Goal: Transaction & Acquisition: Purchase product/service

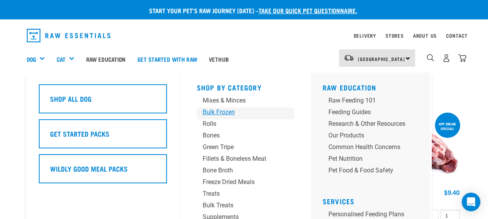
click at [220, 109] on div "Bulk Frozen" at bounding box center [239, 112] width 73 height 9
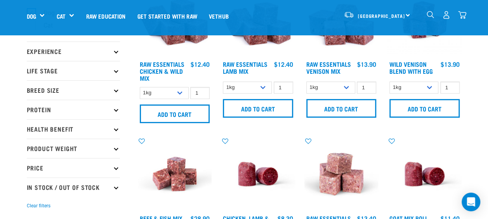
scroll to position [76, 0]
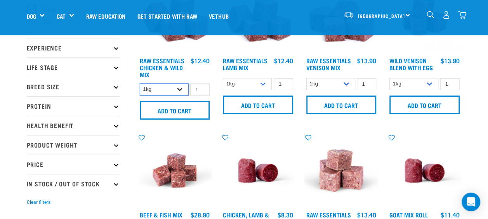
click at [182, 90] on select "1kg 3kg Bulk (10kg)" at bounding box center [164, 89] width 49 height 12
click at [140, 83] on select "1kg 3kg Bulk (10kg)" at bounding box center [164, 89] width 49 height 12
click at [180, 86] on select "1kg 3kg Bulk (10kg)" at bounding box center [164, 89] width 49 height 12
select select "14881"
click at [140, 83] on select "1kg 3kg Bulk (10kg)" at bounding box center [164, 89] width 49 height 12
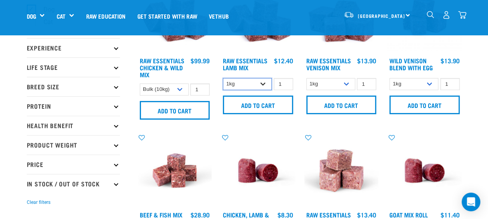
click at [264, 84] on select "1kg 3kg Bulk (10kg)" at bounding box center [247, 84] width 49 height 12
select select "341961"
click at [223, 78] on select "1kg 3kg Bulk (10kg)" at bounding box center [247, 84] width 49 height 12
click at [348, 85] on select "1kg 3kg Bulk (20kg)" at bounding box center [330, 84] width 49 height 12
click at [431, 81] on select "1kg 3kg Bulk (10kg)" at bounding box center [413, 84] width 49 height 12
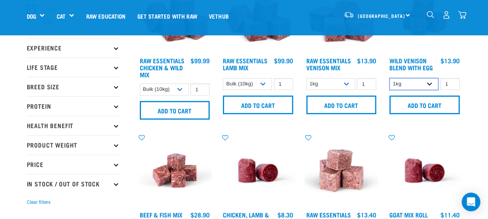
select select "50722"
click at [389, 78] on select "1kg 3kg Bulk (10kg)" at bounding box center [413, 84] width 49 height 12
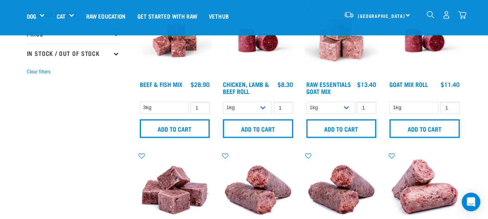
scroll to position [206, 0]
click at [462, 13] on img "dropdown navigation" at bounding box center [462, 15] width 8 height 8
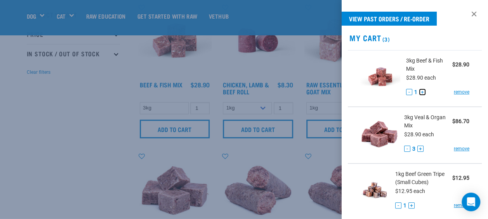
click at [420, 89] on button "+" at bounding box center [422, 92] width 6 height 6
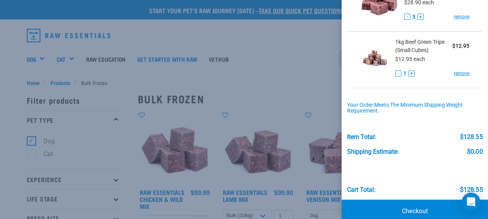
scroll to position [144, 0]
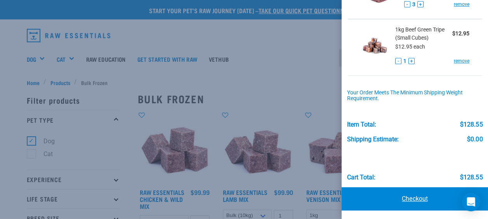
click at [412, 194] on link "Checkout" at bounding box center [415, 198] width 146 height 23
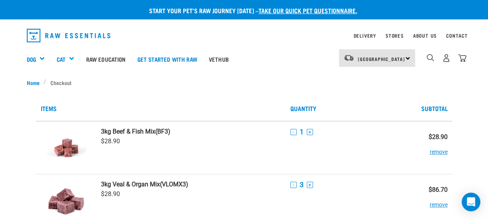
scroll to position [10, 0]
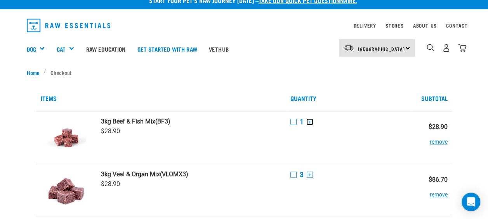
click at [309, 123] on button "+" at bounding box center [310, 122] width 6 height 6
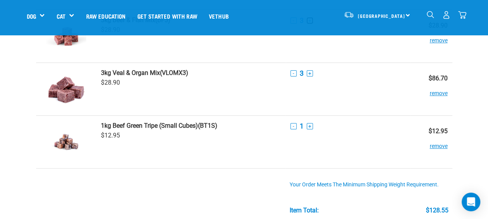
scroll to position [0, 0]
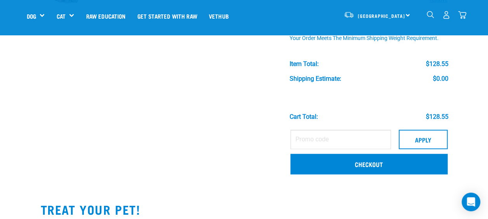
scroll to position [203, 0]
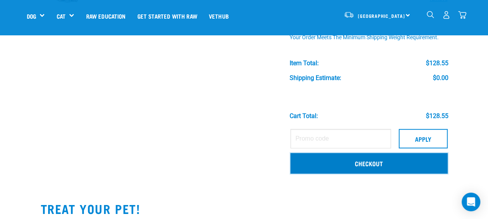
click at [374, 161] on link "Checkout" at bounding box center [368, 163] width 157 height 20
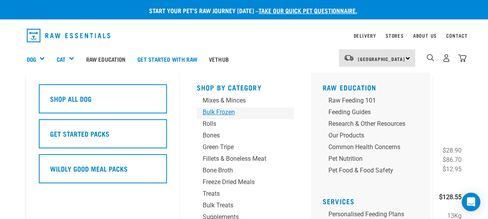
click at [224, 110] on div "Bulk Frozen" at bounding box center [239, 112] width 73 height 9
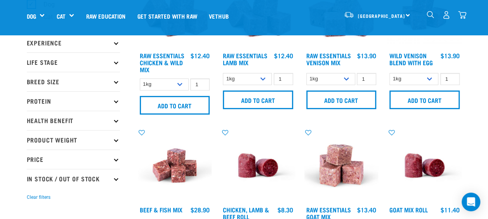
scroll to position [81, 0]
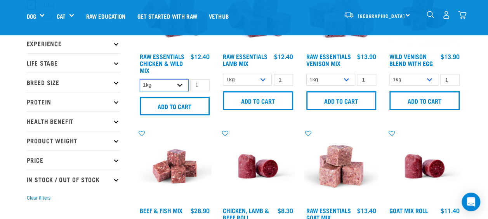
click at [180, 84] on select "1kg 3kg Bulk (10kg)" at bounding box center [164, 85] width 49 height 12
select select "709"
click at [140, 79] on select "1kg 3kg Bulk (10kg)" at bounding box center [164, 85] width 49 height 12
click at [264, 78] on select "1kg 3kg Bulk (10kg)" at bounding box center [247, 80] width 49 height 12
select select "24"
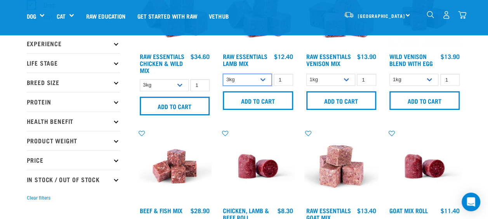
click at [223, 74] on select "1kg 3kg Bulk (10kg)" at bounding box center [247, 80] width 49 height 12
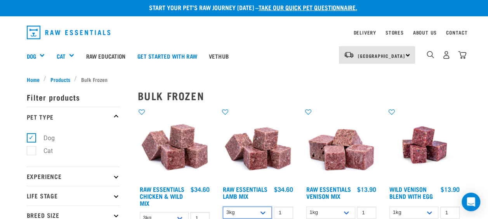
scroll to position [0, 0]
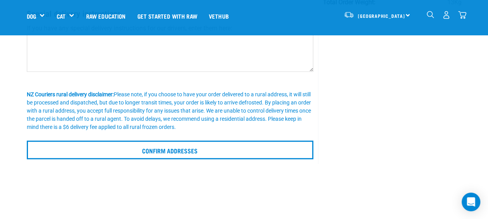
scroll to position [159, 0]
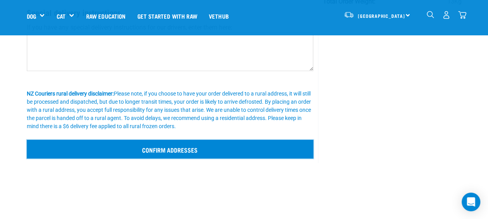
click at [177, 147] on input "Confirm addresses" at bounding box center [170, 149] width 287 height 19
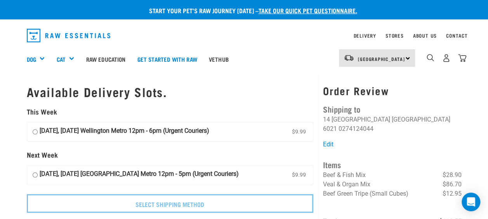
click at [36, 130] on input "07 September, Sunday Wellington Metro 12pm - 6pm (Urgent Couriers) $9.99" at bounding box center [35, 132] width 5 height 12
radio input "true"
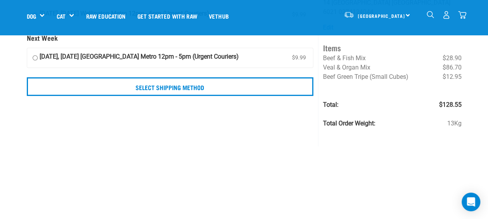
scroll to position [62, 0]
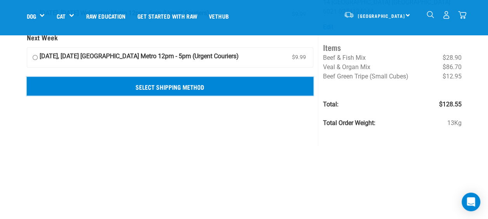
click at [181, 87] on input "Select Shipping Method" at bounding box center [170, 86] width 287 height 19
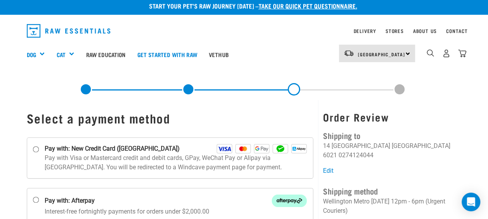
scroll to position [3, 0]
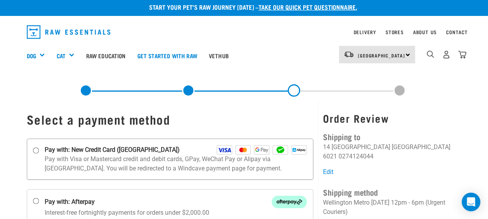
click at [37, 151] on input "Pay with: New Credit Card ([GEOGRAPHIC_DATA])" at bounding box center [36, 150] width 6 height 6
radio input "true"
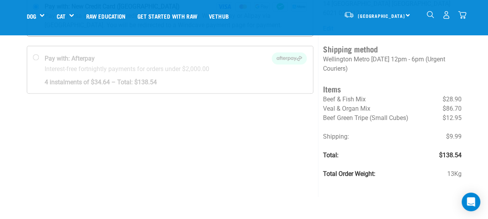
scroll to position [104, 0]
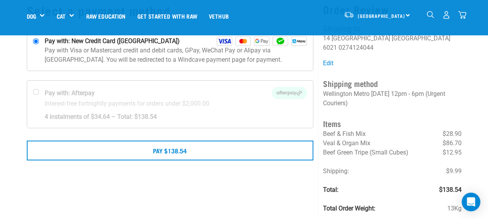
scroll to position [57, 0]
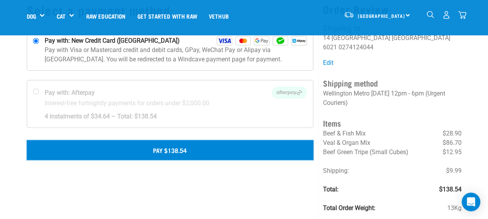
click at [176, 150] on button "Pay $138.54" at bounding box center [170, 149] width 287 height 19
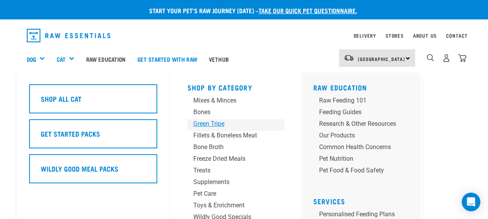
click at [208, 121] on div "Green Tripe" at bounding box center [229, 123] width 73 height 9
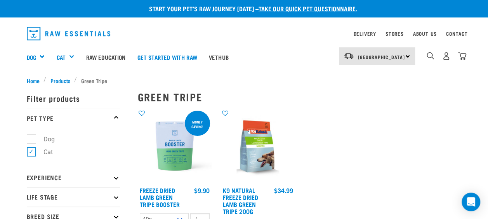
scroll to position [2, 0]
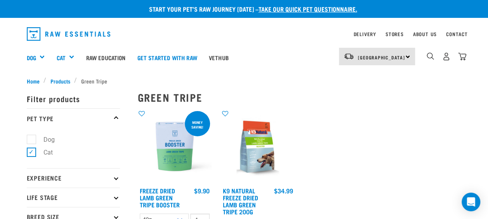
click at [33, 141] on label "Dog" at bounding box center [44, 140] width 27 height 10
click at [32, 141] on input "Dog" at bounding box center [29, 137] width 5 height 5
checkbox input "true"
click at [31, 152] on label "Cat" at bounding box center [43, 152] width 25 height 10
click at [31, 152] on input "Cat" at bounding box center [29, 150] width 5 height 5
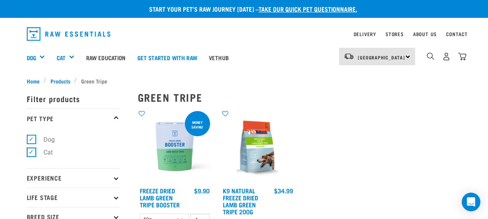
checkbox input "false"
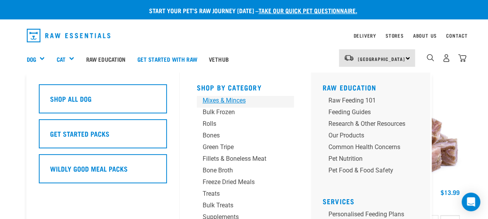
click at [247, 96] on div "Mixes & Minces" at bounding box center [239, 100] width 73 height 9
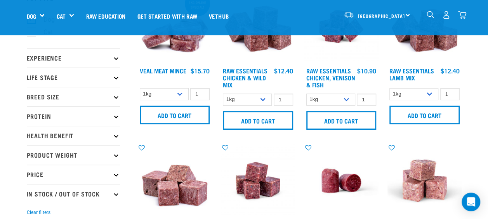
scroll to position [67, 0]
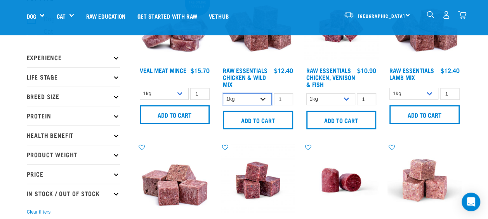
click at [260, 100] on select "1kg 3kg Bulk (10kg)" at bounding box center [247, 99] width 49 height 12
click at [223, 93] on select "1kg 3kg Bulk (10kg)" at bounding box center [247, 99] width 49 height 12
click at [262, 98] on select "1kg 3kg Bulk (10kg)" at bounding box center [247, 99] width 49 height 12
select select "708"
click at [223, 93] on select "1kg 3kg Bulk (10kg)" at bounding box center [247, 99] width 49 height 12
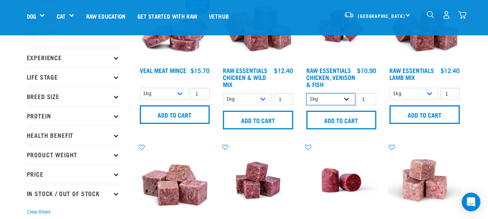
click at [348, 99] on select "1kg 3kg" at bounding box center [330, 99] width 49 height 12
click at [306, 93] on select "1kg 3kg" at bounding box center [330, 99] width 49 height 12
click at [348, 99] on select "1kg 3kg" at bounding box center [330, 99] width 49 height 12
select select "15219"
click at [306, 93] on select "1kg 3kg" at bounding box center [330, 99] width 49 height 12
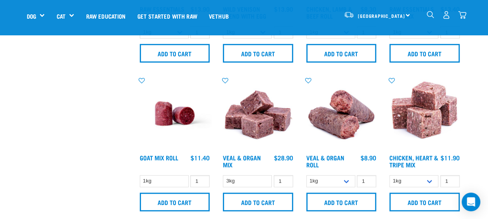
scroll to position [305, 0]
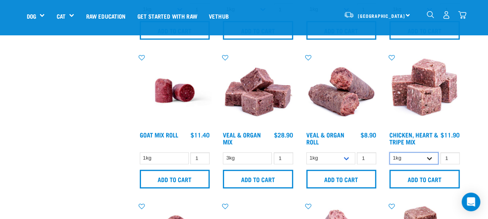
click at [428, 156] on select "1kg 3kg" at bounding box center [413, 158] width 49 height 12
click at [389, 152] on select "1kg 3kg" at bounding box center [413, 158] width 49 height 12
drag, startPoint x: 428, startPoint y: 153, endPoint x: 425, endPoint y: 166, distance: 13.2
click at [425, 166] on form "1kg 3kg 1 0 100 0" at bounding box center [424, 170] width 74 height 38
select select "367"
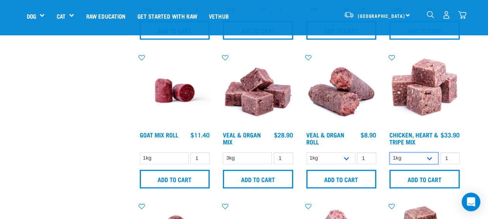
click at [389, 152] on select "1kg 3kg" at bounding box center [413, 158] width 49 height 12
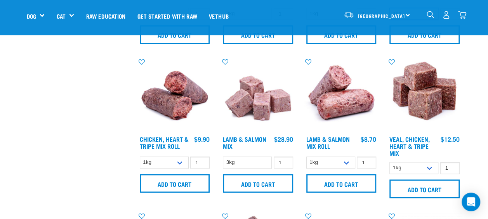
scroll to position [450, 0]
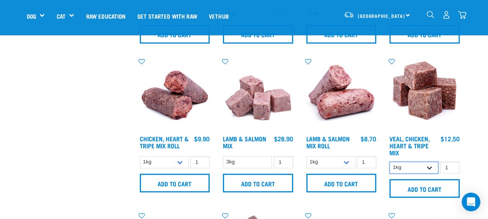
click at [431, 166] on select "1kg 3kg" at bounding box center [413, 167] width 49 height 12
select select "752"
click at [389, 161] on select "1kg 3kg" at bounding box center [413, 167] width 49 height 12
click at [180, 161] on select "1kg Bulk (10kg)" at bounding box center [164, 162] width 49 height 12
select select "912"
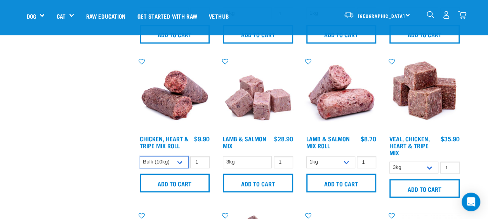
click at [140, 156] on select "1kg Bulk (10kg)" at bounding box center [164, 162] width 49 height 12
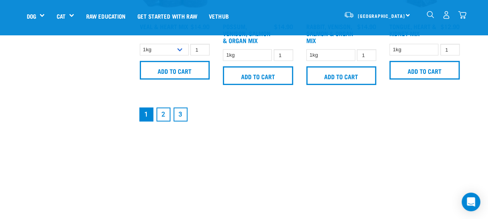
scroll to position [1174, 0]
click at [161, 116] on link "2" at bounding box center [163, 114] width 14 height 14
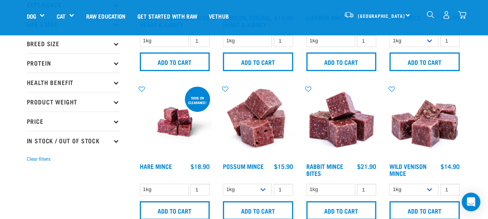
scroll to position [138, 0]
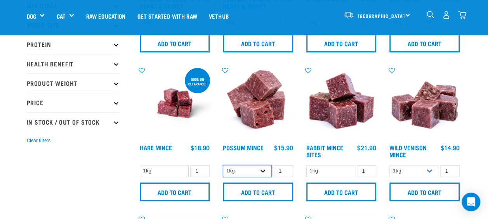
click at [264, 171] on select "1kg 3kg" at bounding box center [247, 171] width 49 height 12
select select "457"
click at [223, 165] on select "1kg 3kg" at bounding box center [247, 171] width 49 height 12
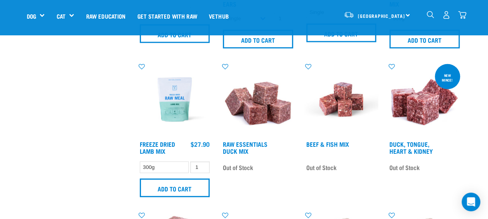
scroll to position [891, 0]
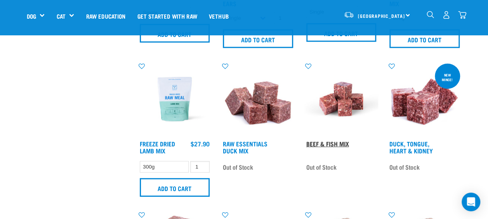
click at [331, 142] on link "Beef & Fish Mix" at bounding box center [327, 143] width 43 height 3
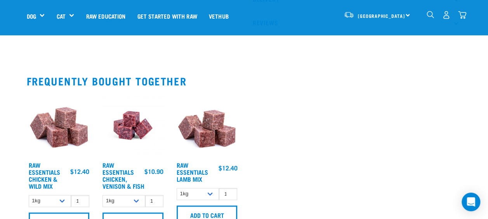
scroll to position [442, 0]
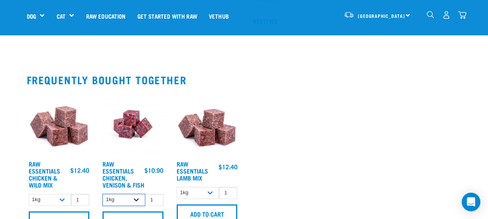
click at [136, 194] on select "1kg 3kg" at bounding box center [123, 200] width 43 height 12
click at [102, 194] on select "1kg 3kg" at bounding box center [123, 200] width 43 height 12
click at [139, 194] on select "1kg 3kg" at bounding box center [123, 200] width 43 height 12
select select "15219"
click at [102, 194] on select "1kg 3kg" at bounding box center [123, 200] width 43 height 12
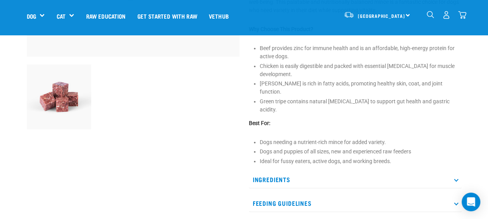
scroll to position [207, 0]
